Goal: Information Seeking & Learning: Check status

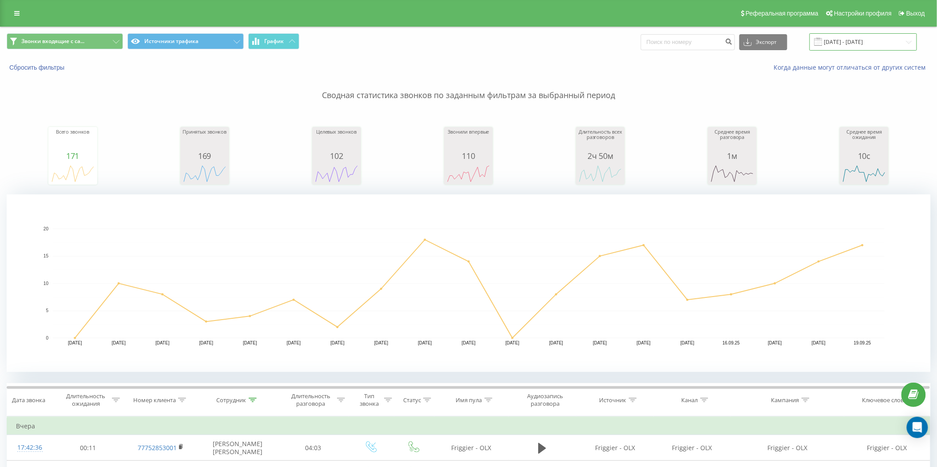
click at [878, 51] on input "[DATE] - [DATE]" at bounding box center [863, 41] width 107 height 17
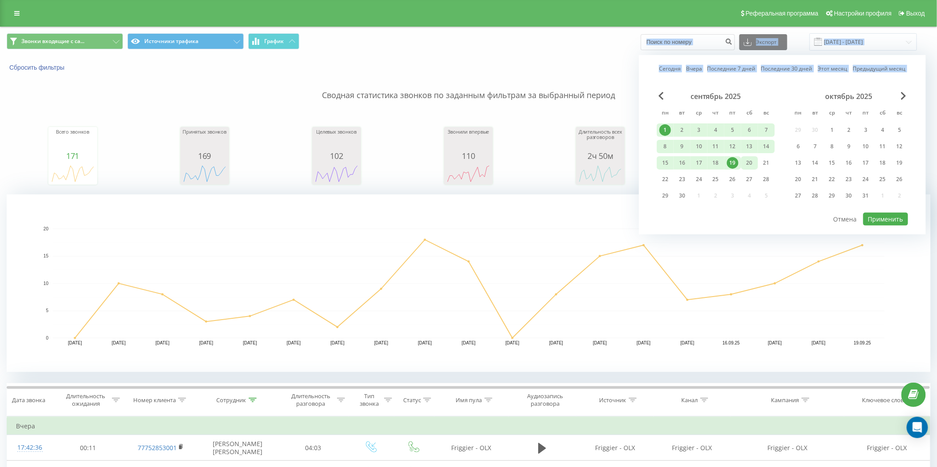
click at [747, 162] on div "20" at bounding box center [750, 163] width 12 height 12
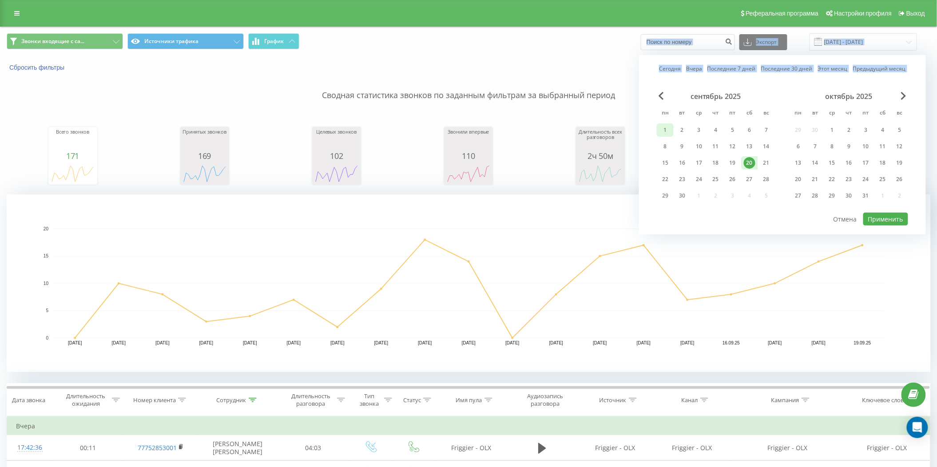
click at [669, 128] on div "1" at bounding box center [666, 130] width 12 height 12
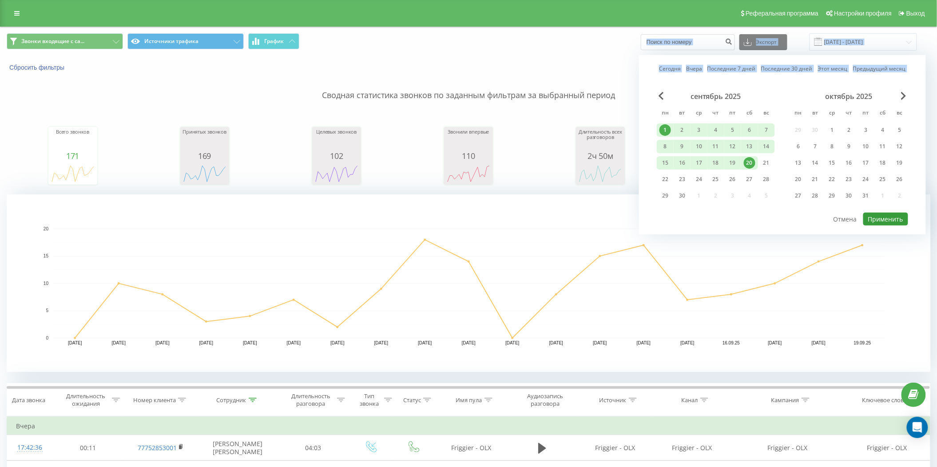
click at [882, 223] on button "Применить" at bounding box center [885, 219] width 45 height 13
type input "[DATE] - [DATE]"
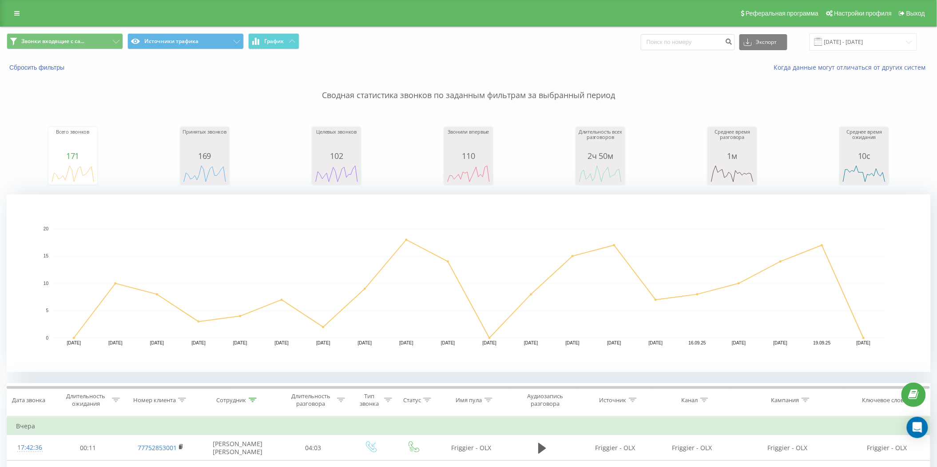
click at [255, 398] on icon at bounding box center [253, 400] width 8 height 4
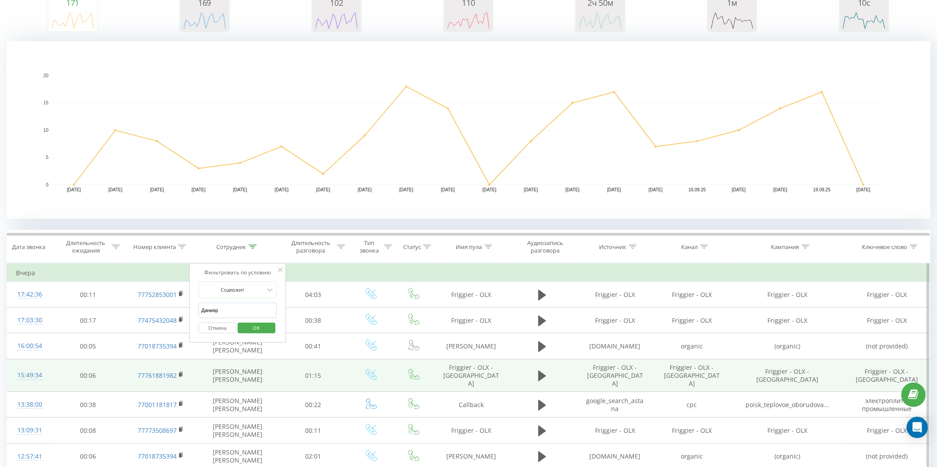
scroll to position [178, 0]
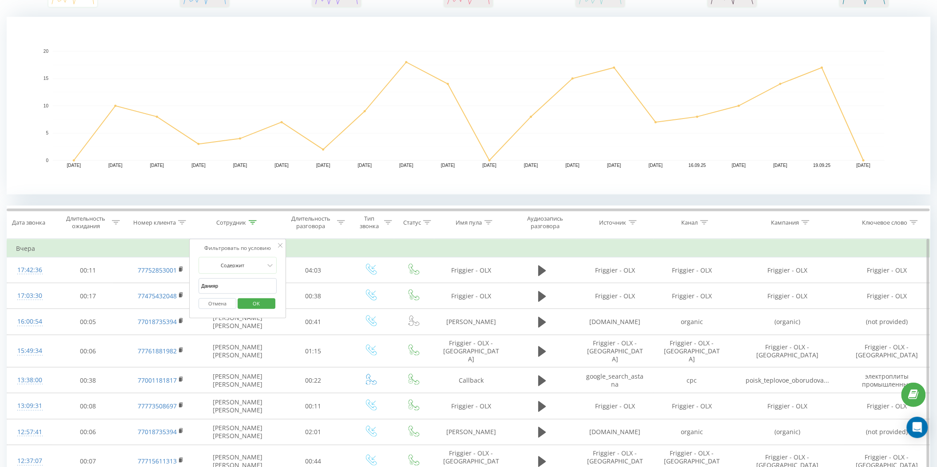
click at [236, 287] on input "Данияр" at bounding box center [238, 286] width 78 height 16
type input "Д"
type input "кажы"
click at [259, 301] on span "OK" at bounding box center [256, 304] width 25 height 14
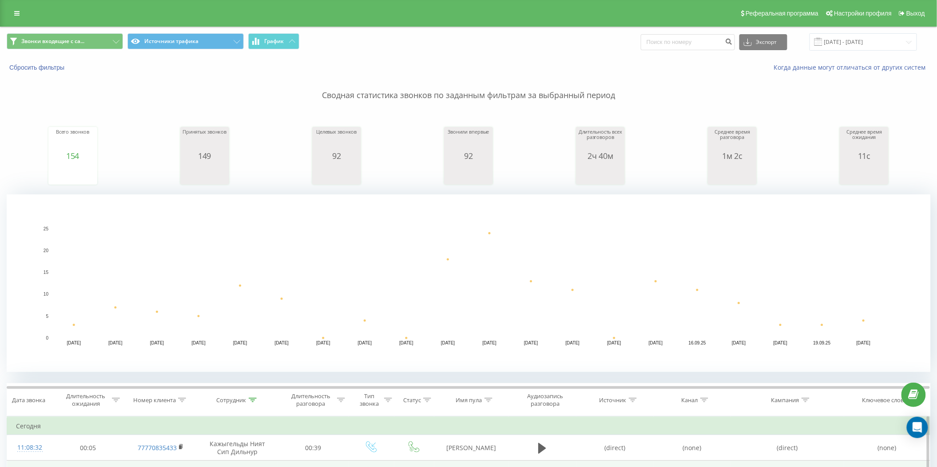
scroll to position [178, 0]
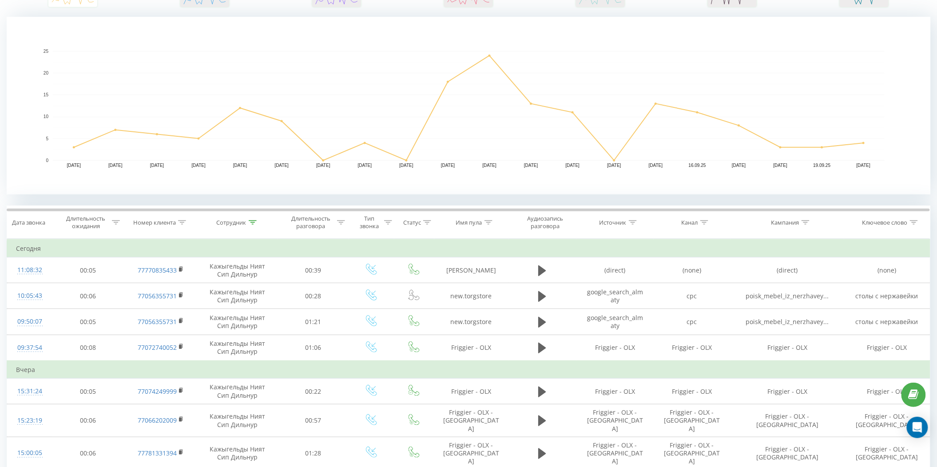
click at [251, 219] on th "Сотрудник" at bounding box center [238, 222] width 80 height 33
click at [252, 224] on icon at bounding box center [253, 222] width 8 height 4
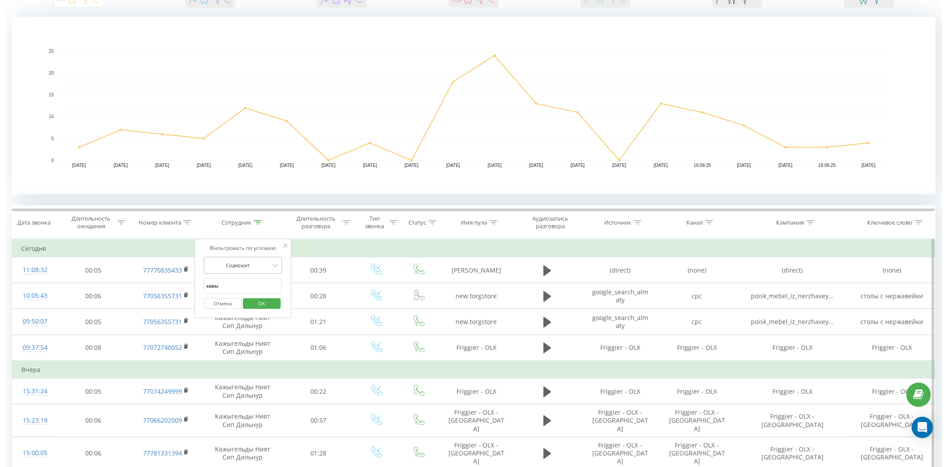
scroll to position [0, 0]
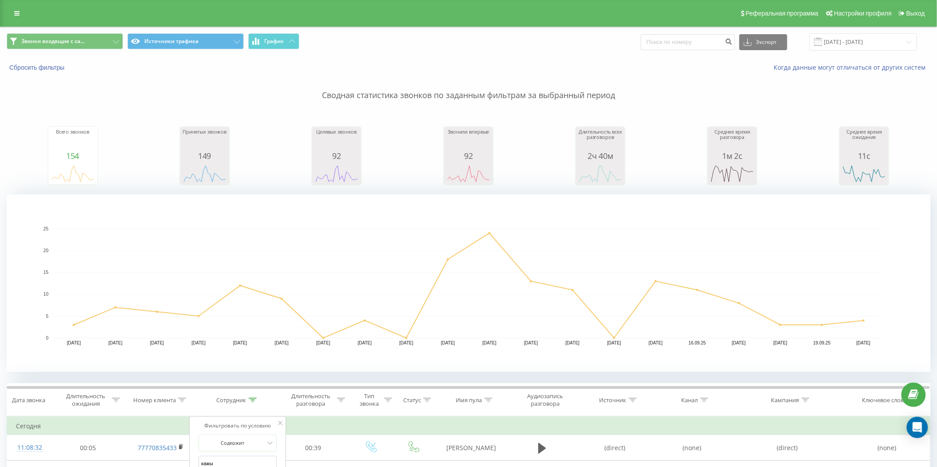
click at [271, 232] on rect "A chart." at bounding box center [469, 284] width 832 height 110
click at [874, 35] on input "[DATE] - [DATE]" at bounding box center [863, 41] width 107 height 17
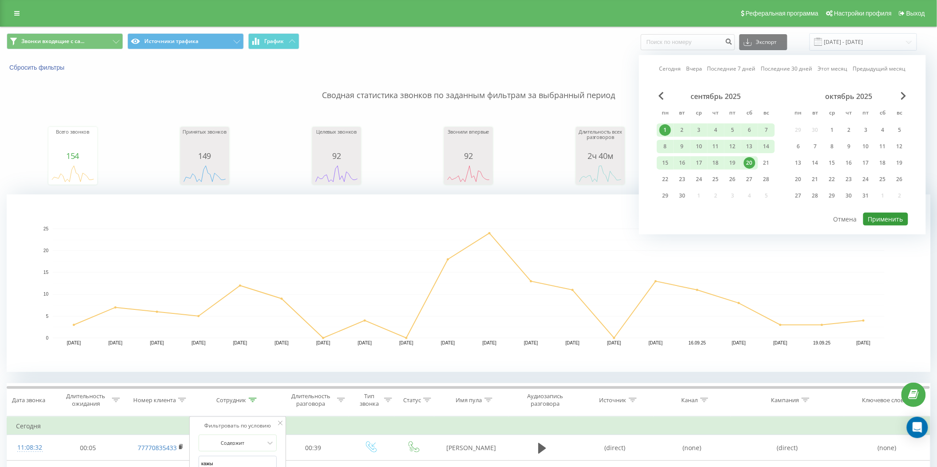
click at [882, 226] on div "Сегодня Вчера Последние 7 дней Последние 30 дней Этот месяц Предыдущий месяц се…" at bounding box center [782, 144] width 287 height 179
drag, startPoint x: 882, startPoint y: 226, endPoint x: 880, endPoint y: 219, distance: 7.3
click at [881, 226] on div "Сегодня Вчера Последние 7 дней Последние 30 дней Этот месяц Предыдущий месяц се…" at bounding box center [782, 144] width 287 height 179
click at [880, 218] on button "Применить" at bounding box center [885, 219] width 45 height 13
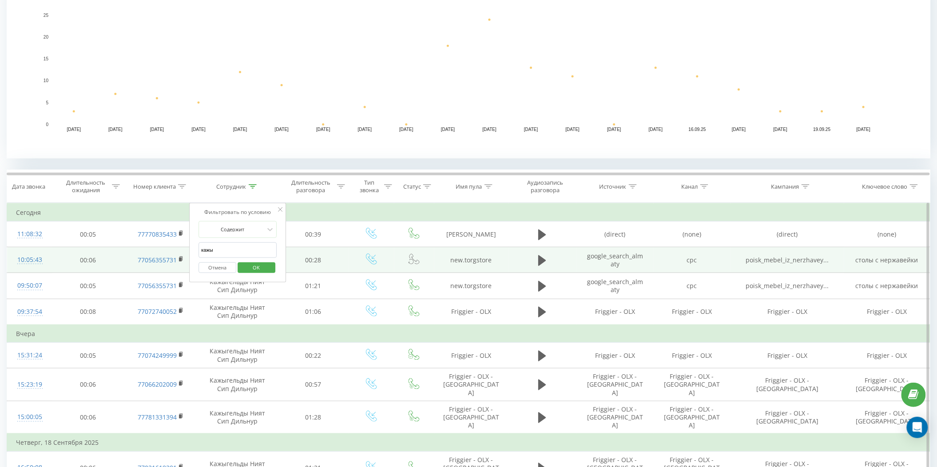
scroll to position [237, 0]
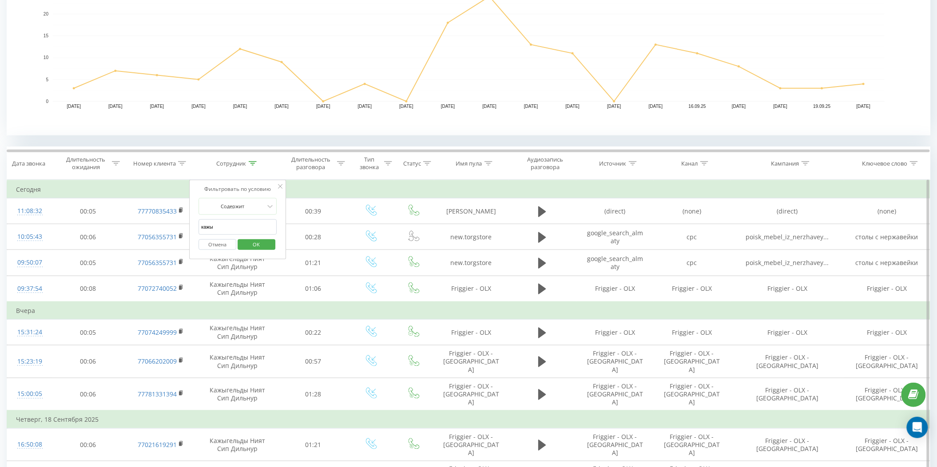
click at [375, 181] on td "Сегодня" at bounding box center [468, 190] width 923 height 18
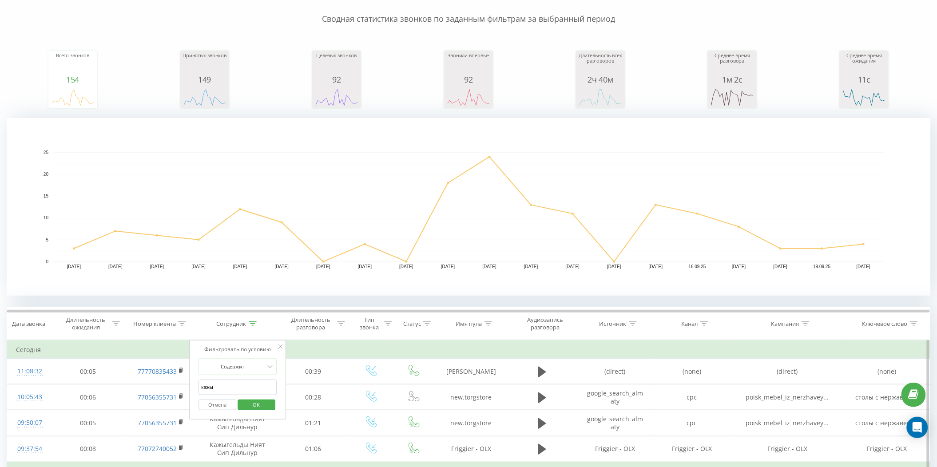
scroll to position [118, 0]
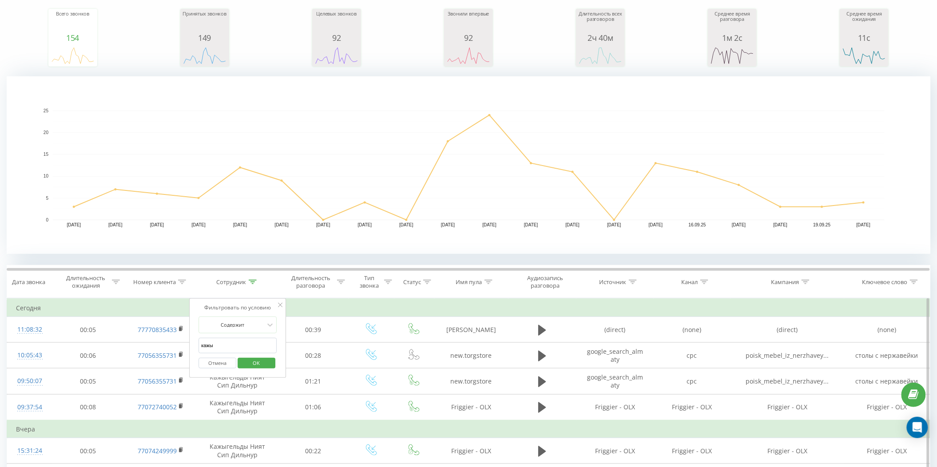
click at [235, 350] on input "кажы" at bounding box center [238, 346] width 78 height 16
type input "к"
type input "д"
click at [262, 368] on span "OK" at bounding box center [256, 363] width 25 height 14
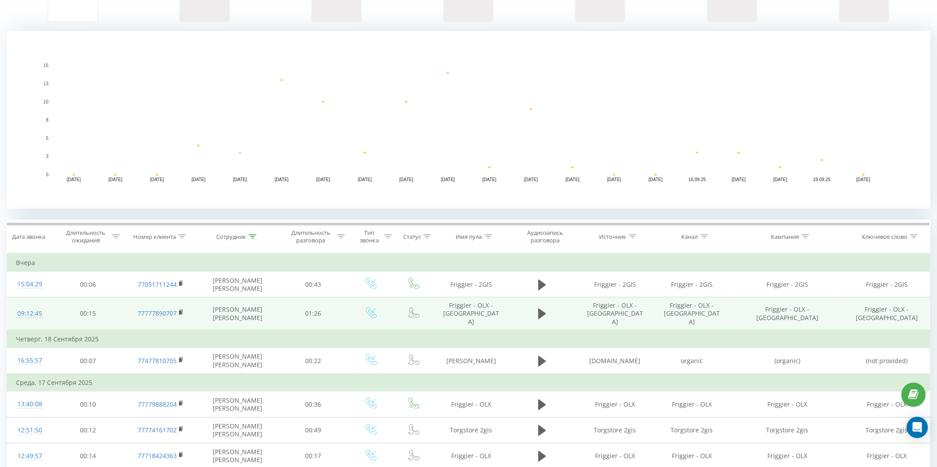
scroll to position [296, 0]
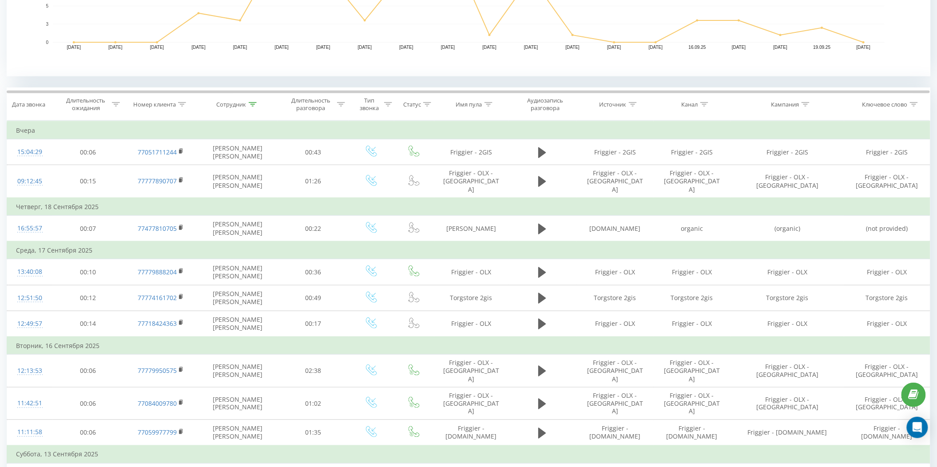
click at [253, 105] on icon at bounding box center [253, 104] width 8 height 4
click at [250, 150] on div at bounding box center [232, 147] width 63 height 8
click at [227, 145] on div at bounding box center [232, 147] width 63 height 8
click at [231, 170] on input "жандос" at bounding box center [238, 168] width 78 height 16
type input "ж"
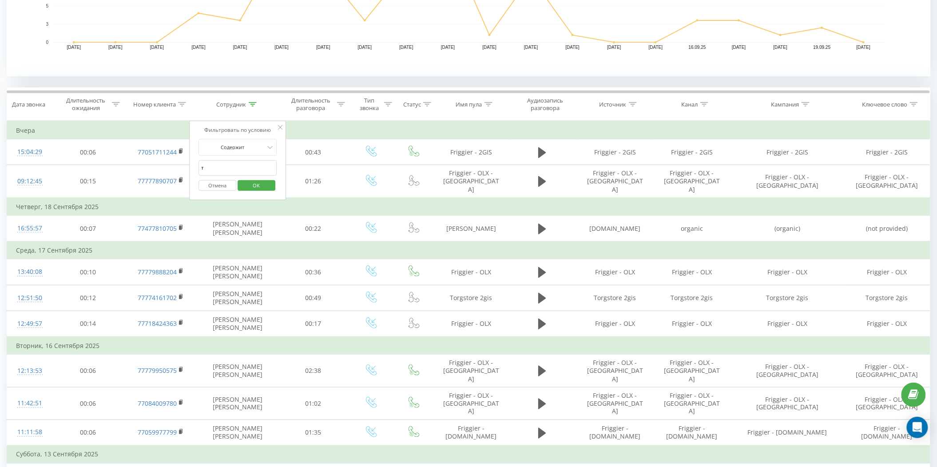
type input "[PERSON_NAME]"
click at [259, 187] on span "OK" at bounding box center [256, 186] width 25 height 14
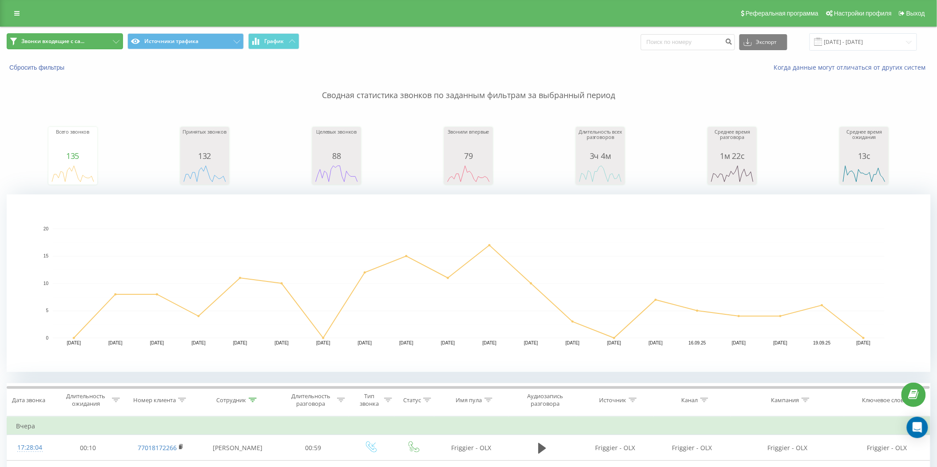
click at [95, 44] on button "Звонки входящие с са..." at bounding box center [65, 41] width 116 height 16
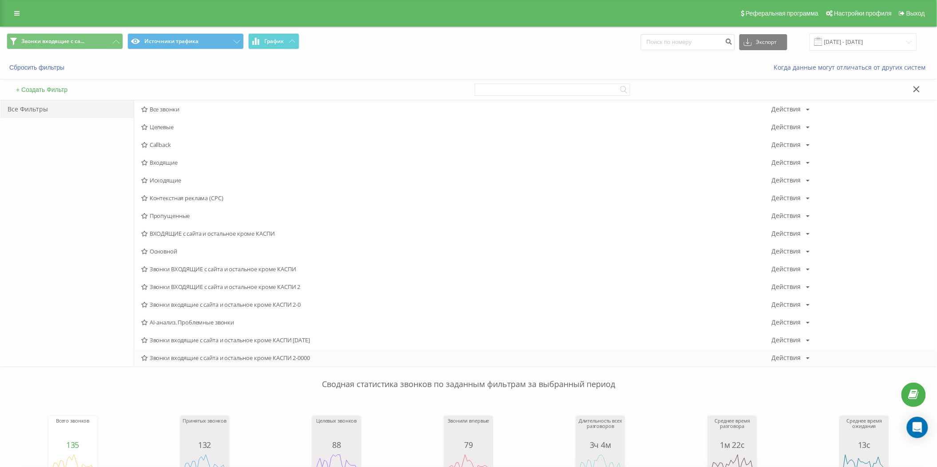
click at [281, 359] on span "Звонки входящие с сайта и остальное кроме КАСПИ 2-0000" at bounding box center [456, 358] width 631 height 6
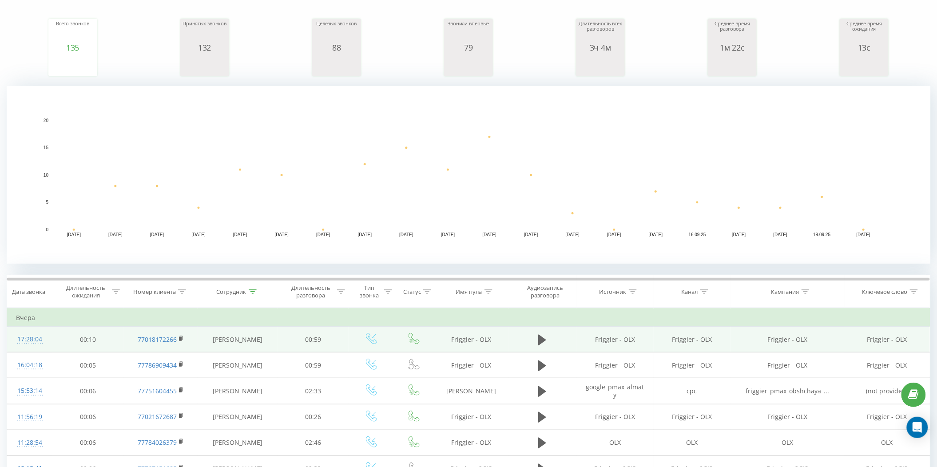
scroll to position [118, 0]
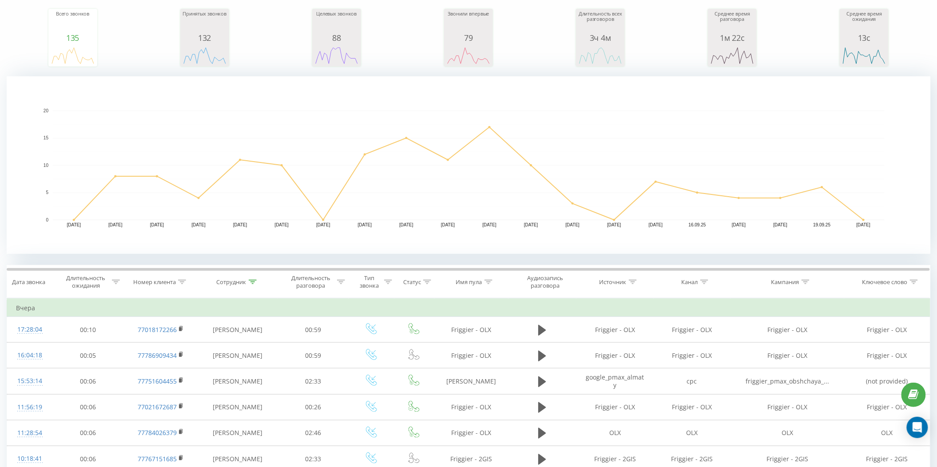
click at [251, 283] on icon at bounding box center [253, 282] width 8 height 4
click at [247, 338] on input "[PERSON_NAME]" at bounding box center [238, 346] width 78 height 16
type input "Т"
type input "[PERSON_NAME]"
click at [257, 362] on span "OK" at bounding box center [256, 363] width 25 height 14
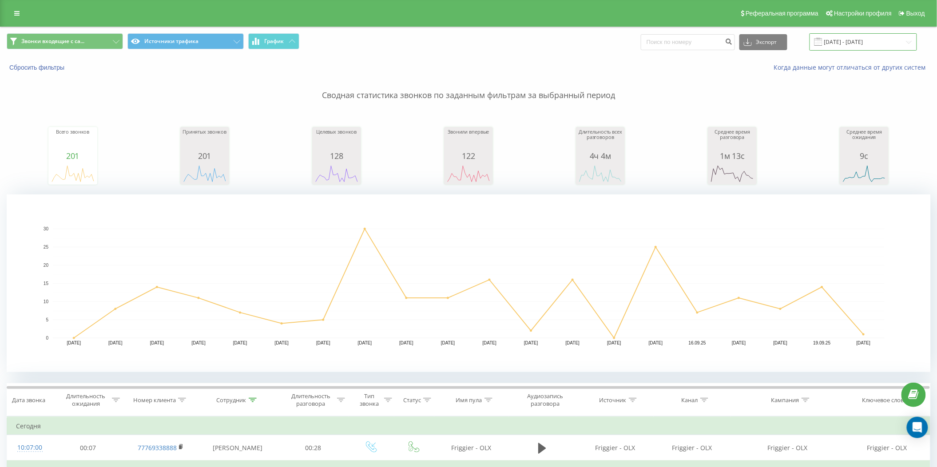
click at [852, 34] on input "[DATE] - [DATE]" at bounding box center [863, 41] width 107 height 17
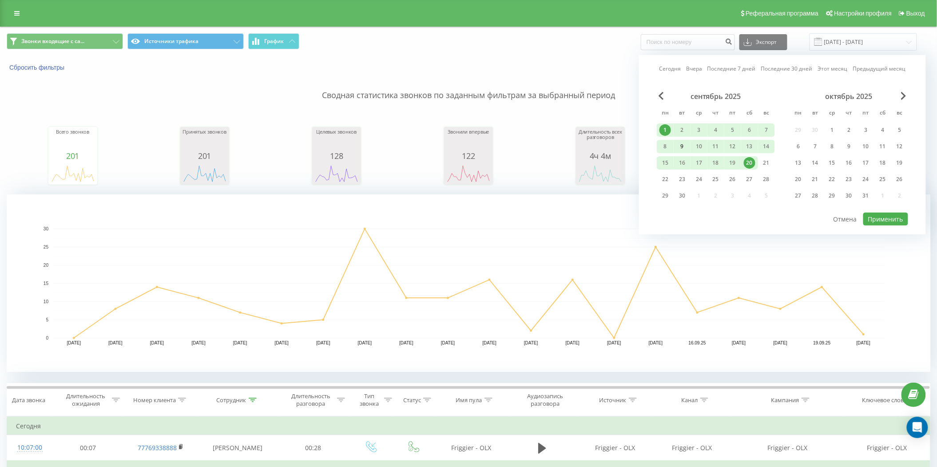
click at [679, 150] on div "9" at bounding box center [682, 147] width 12 height 12
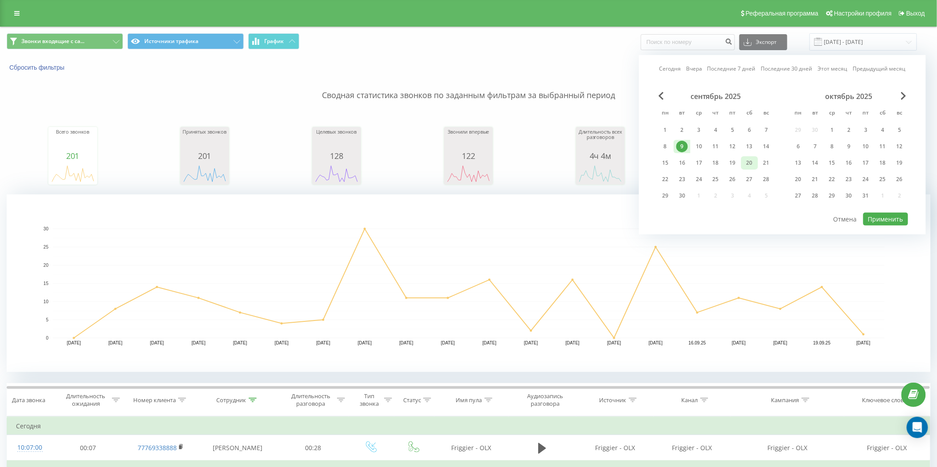
click at [753, 162] on div "20" at bounding box center [750, 163] width 12 height 12
click at [879, 219] on button "Применить" at bounding box center [885, 219] width 45 height 13
type input "[DATE] - [DATE]"
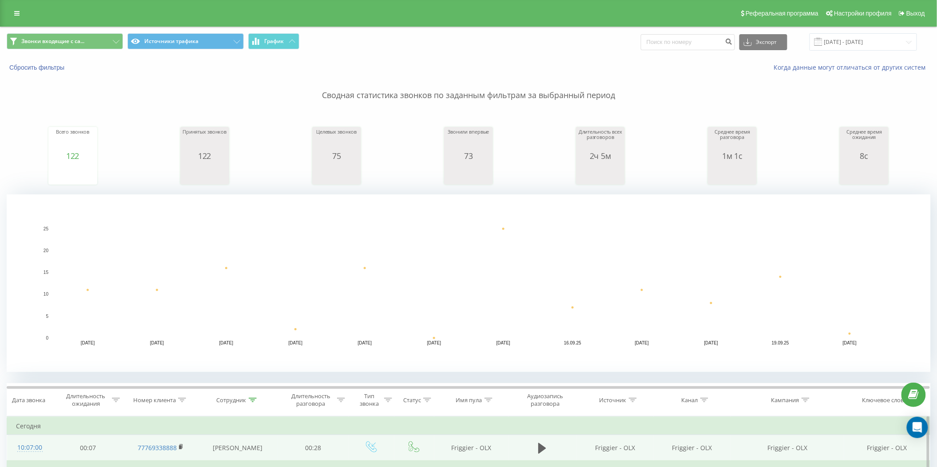
scroll to position [178, 0]
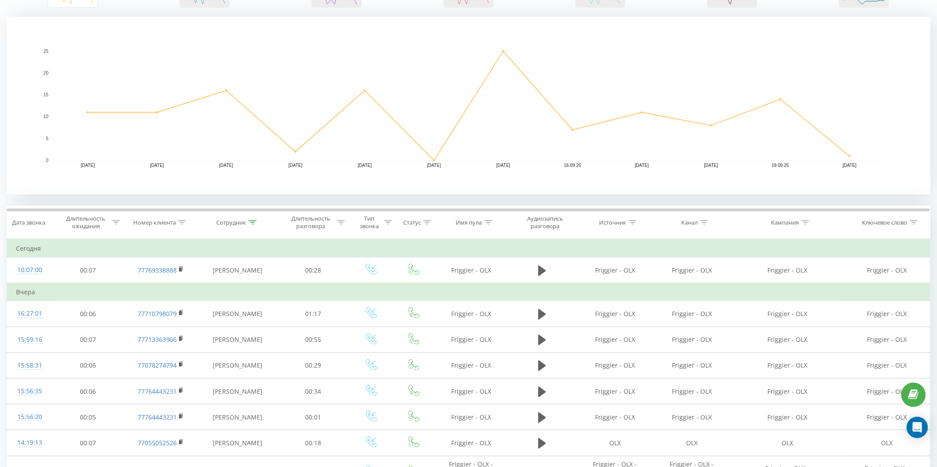
click at [251, 221] on icon at bounding box center [253, 222] width 8 height 4
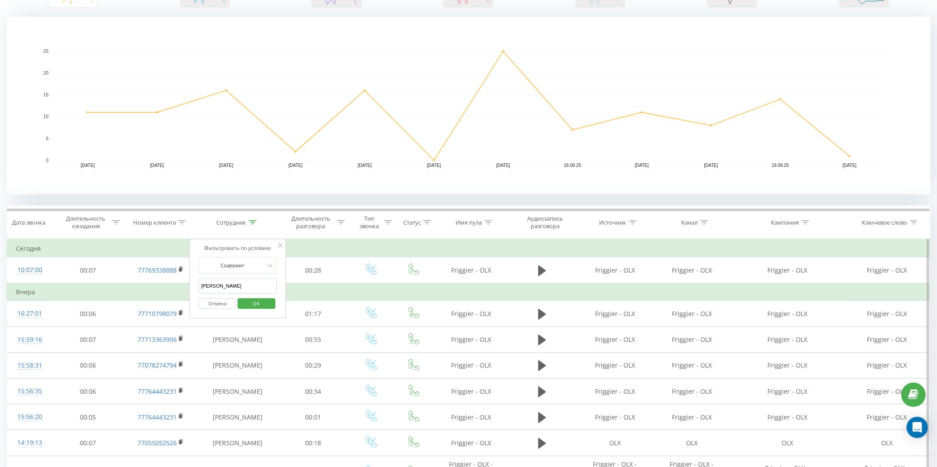
click at [239, 290] on input "[PERSON_NAME]" at bounding box center [238, 286] width 78 height 16
type input "[PERSON_NAME]"
type input "жандос"
click at [258, 308] on span "OK" at bounding box center [256, 304] width 25 height 14
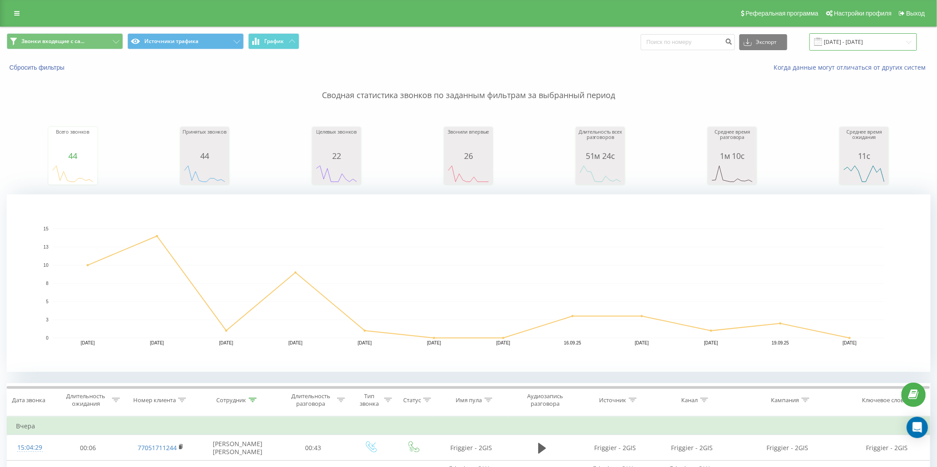
click at [866, 38] on input "[DATE] - [DATE]" at bounding box center [863, 41] width 107 height 17
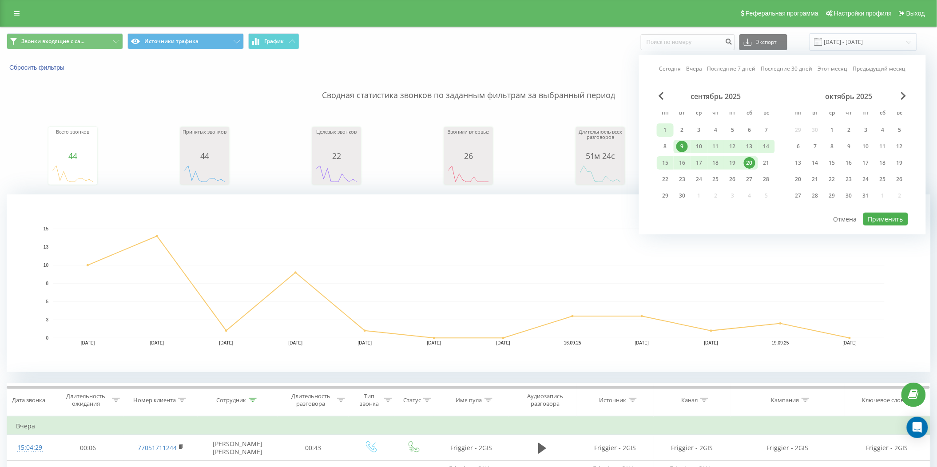
click at [667, 125] on div "1" at bounding box center [666, 130] width 12 height 12
click at [752, 163] on div "20" at bounding box center [750, 163] width 12 height 12
click at [905, 215] on button "Применить" at bounding box center [885, 219] width 45 height 13
type input "[DATE] - [DATE]"
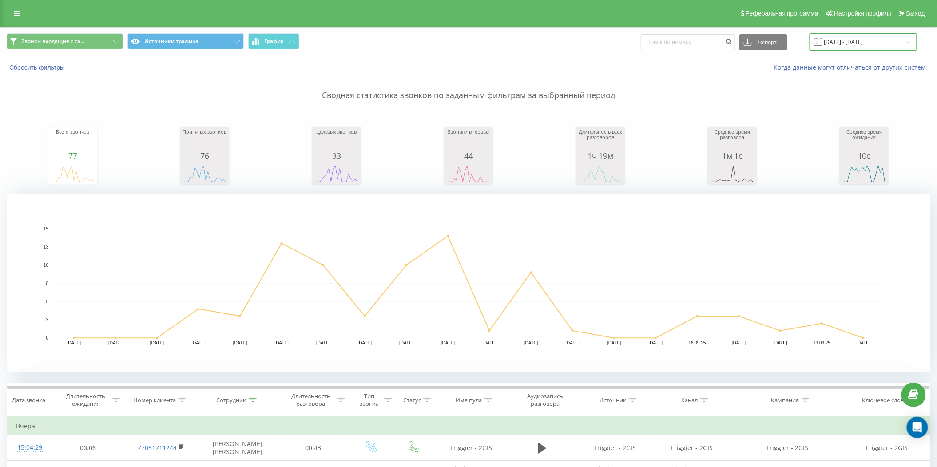
click at [859, 44] on input "[DATE] - [DATE]" at bounding box center [863, 41] width 107 height 17
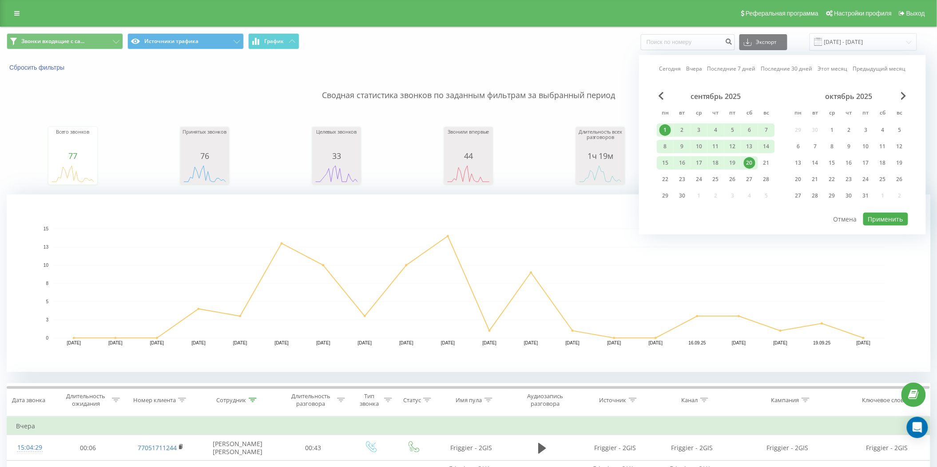
click at [358, 261] on rect "A chart." at bounding box center [469, 284] width 832 height 110
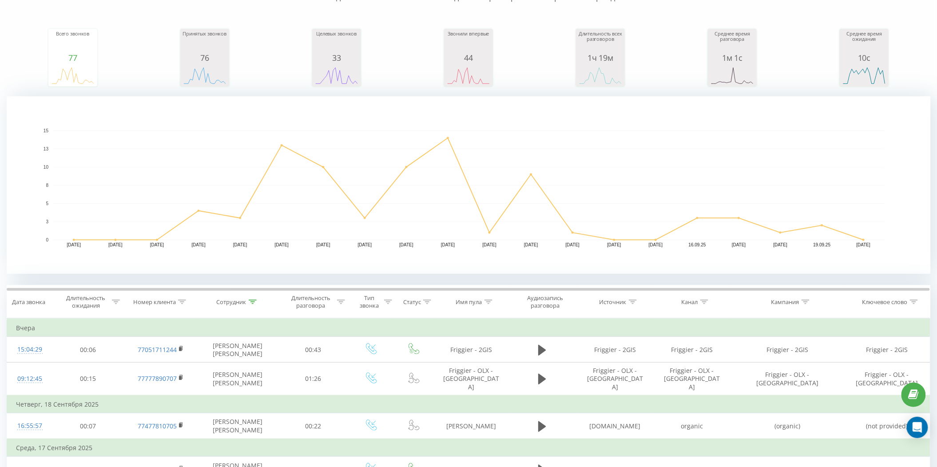
scroll to position [118, 0]
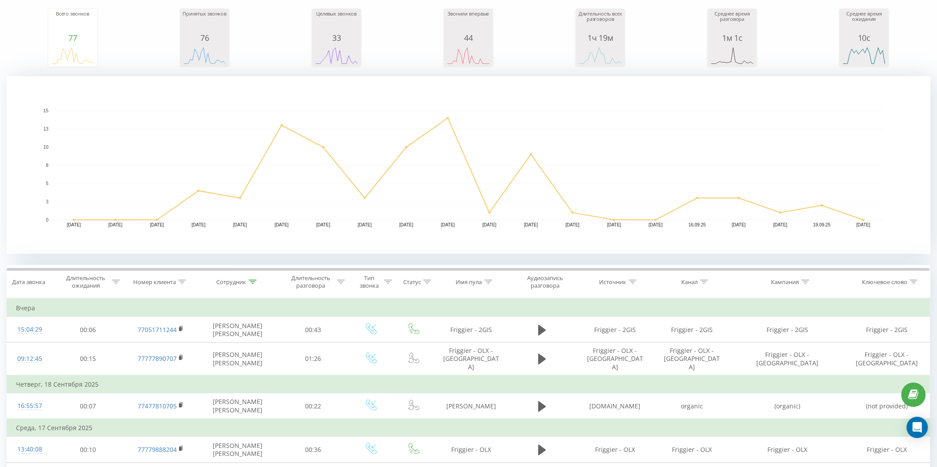
click at [255, 281] on icon at bounding box center [253, 282] width 8 height 4
click at [235, 343] on input "жандос" at bounding box center [238, 346] width 78 height 16
type input "ж"
click at [231, 343] on input "text" at bounding box center [238, 346] width 78 height 16
click at [266, 363] on span "OK" at bounding box center [256, 363] width 25 height 14
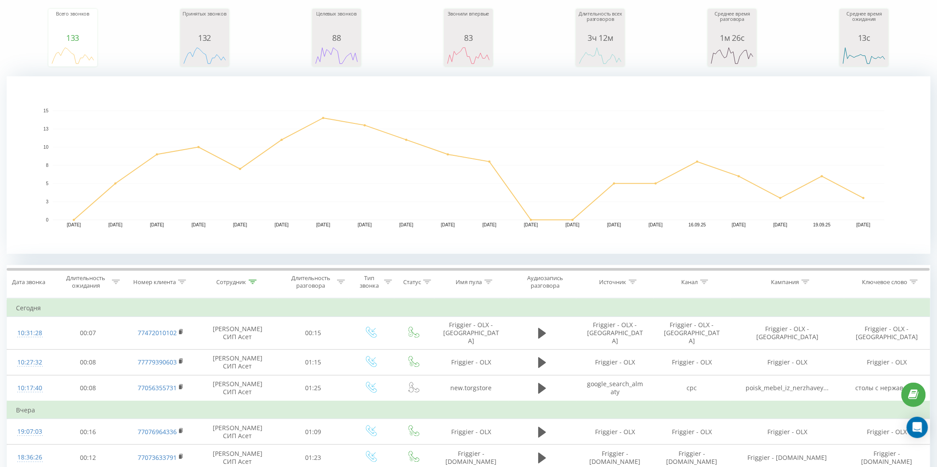
click at [255, 284] on div at bounding box center [253, 282] width 8 height 8
click at [227, 351] on input "[PERSON_NAME]" at bounding box center [238, 346] width 78 height 16
type input "[PERSON_NAME]"
type input "макпал"
click at [255, 363] on span "OK" at bounding box center [256, 363] width 25 height 14
